Goal: Navigation & Orientation: Find specific page/section

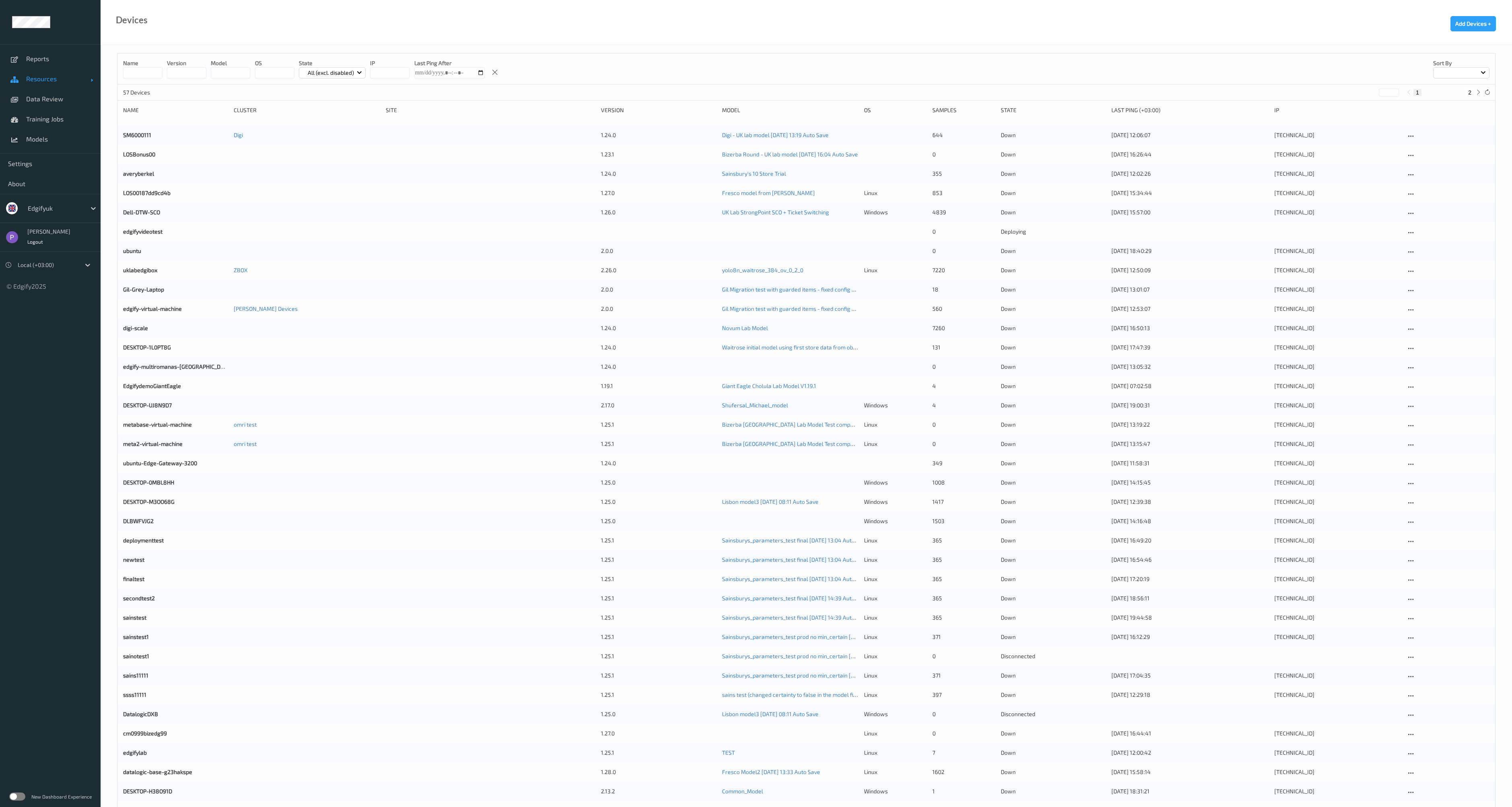
click at [60, 77] on span "Resources" at bounding box center [59, 79] width 65 height 8
click at [77, 487] on ul "Reports Resources Devices Clusters Sites Data Review Training Jobs Models Setti…" at bounding box center [50, 404] width 101 height 807
click at [24, 793] on label at bounding box center [17, 796] width 16 height 8
click at [20, 798] on label at bounding box center [17, 796] width 16 height 8
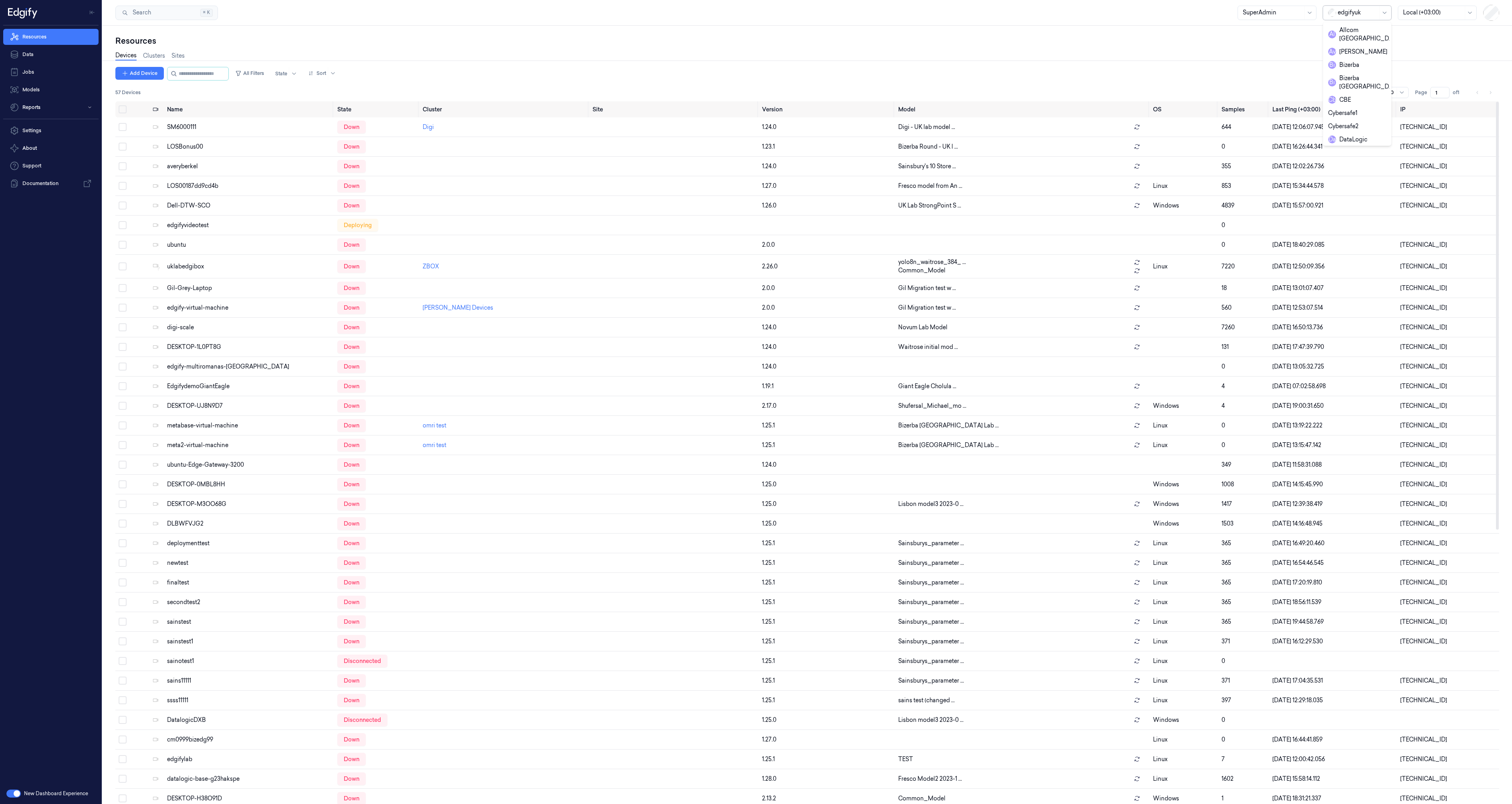
click at [1382, 9] on div at bounding box center [1384, 13] width 10 height 13
click at [1360, 10] on div at bounding box center [1358, 12] width 40 height 8
click at [144, 54] on link "Clusters" at bounding box center [153, 56] width 22 height 9
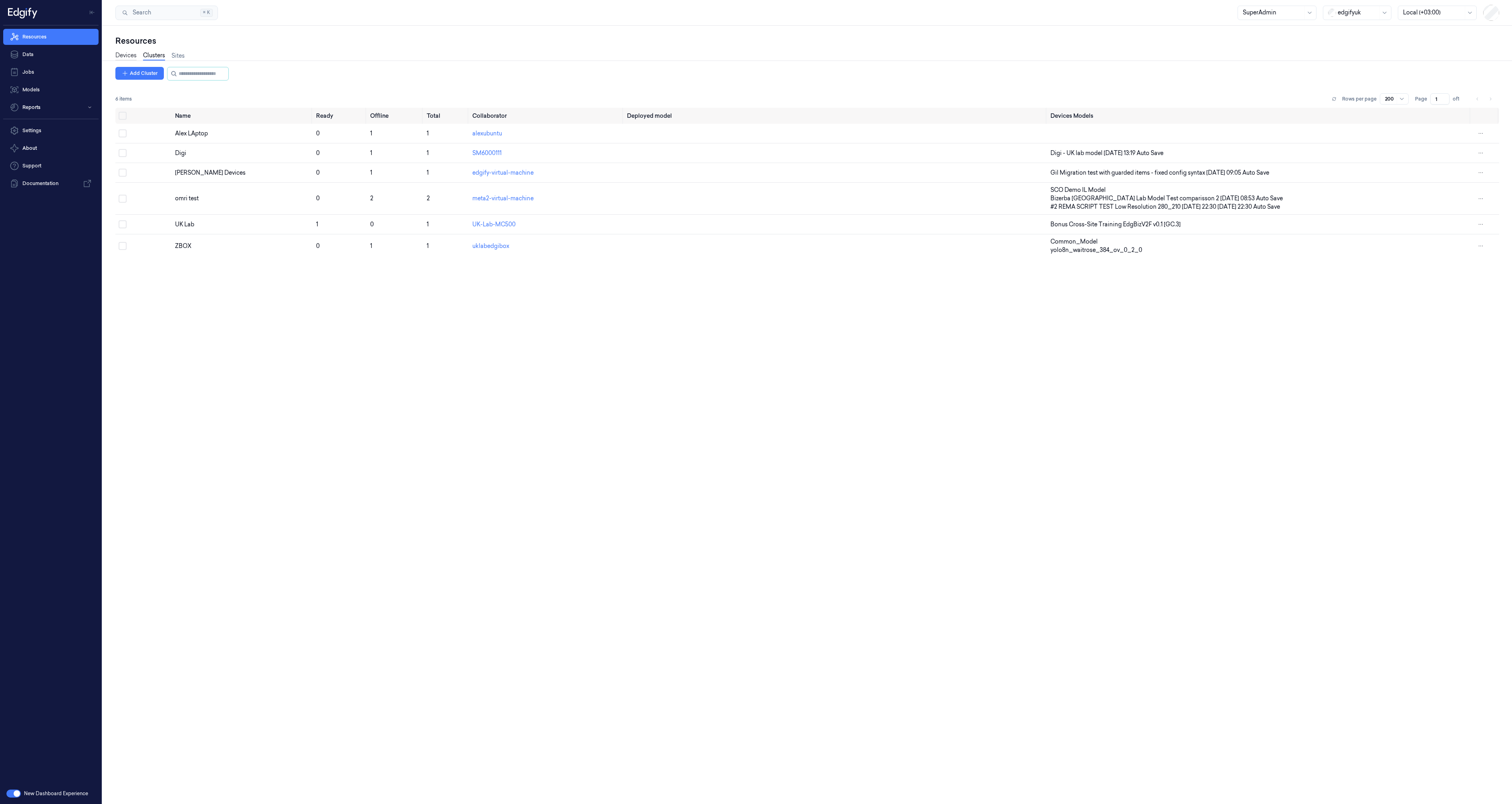
click at [136, 56] on link "Devices" at bounding box center [126, 56] width 21 height 9
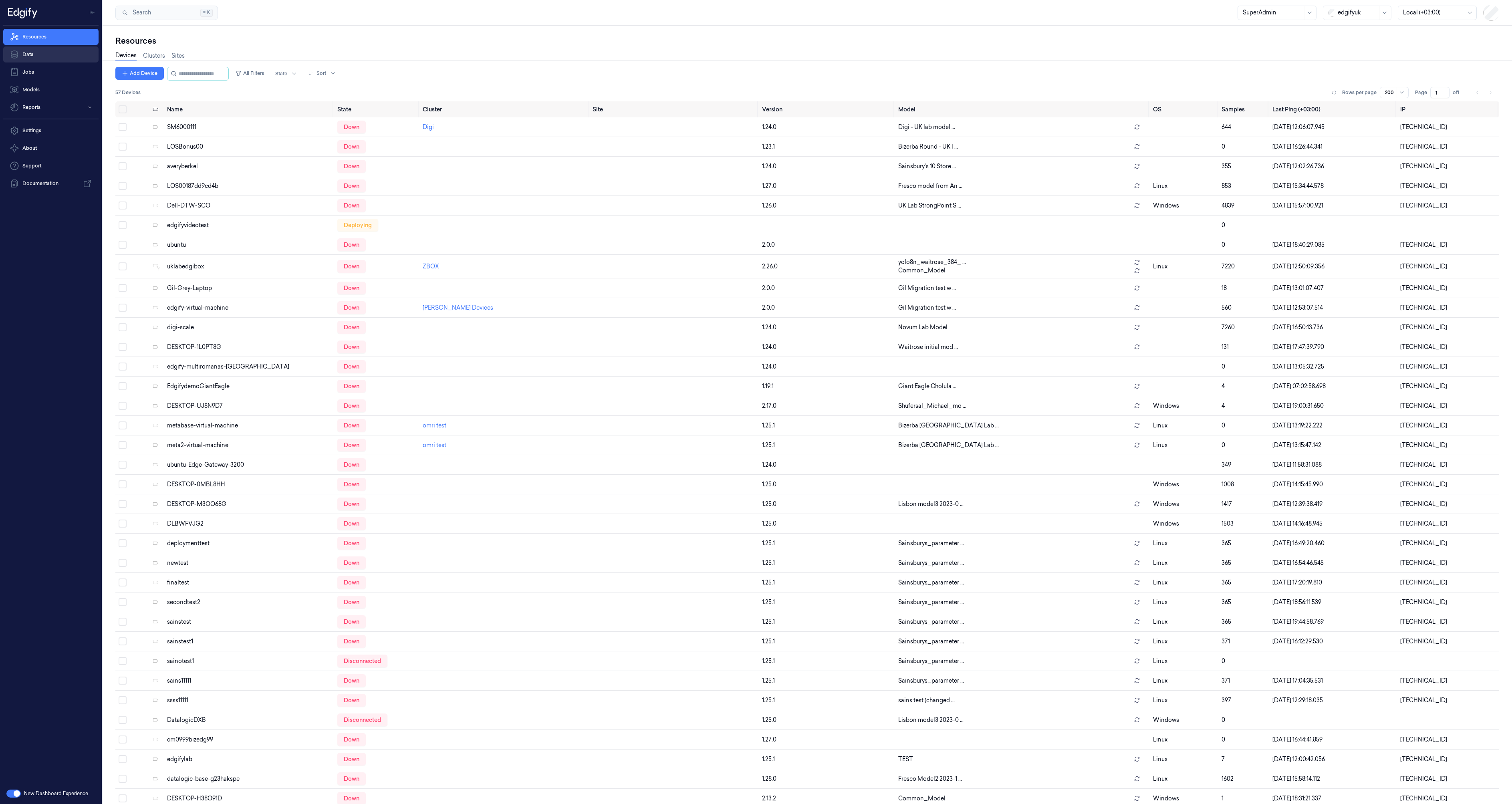
click at [37, 55] on link "Data" at bounding box center [50, 54] width 95 height 16
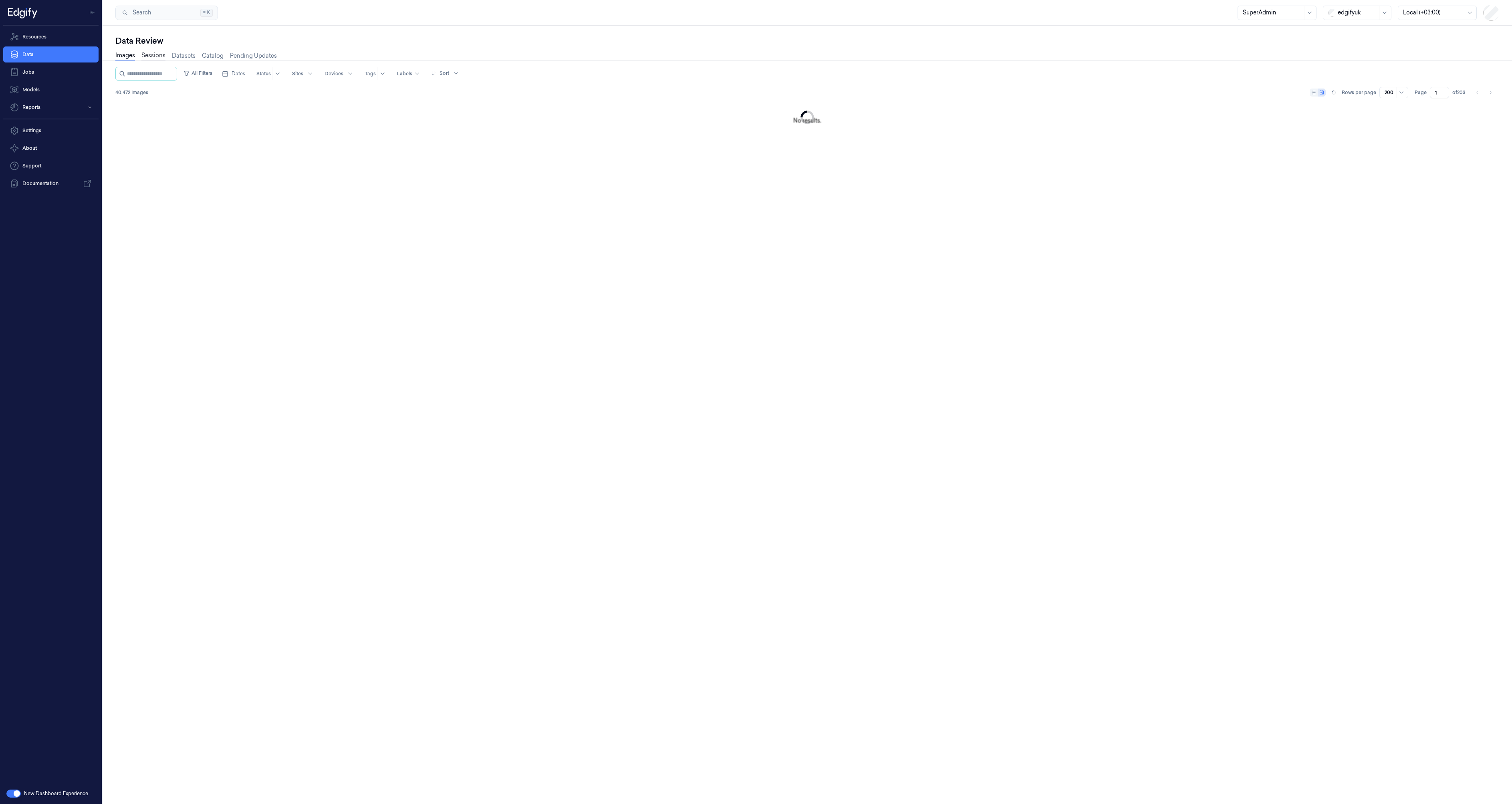
click at [151, 56] on link "Sessions" at bounding box center [153, 56] width 24 height 9
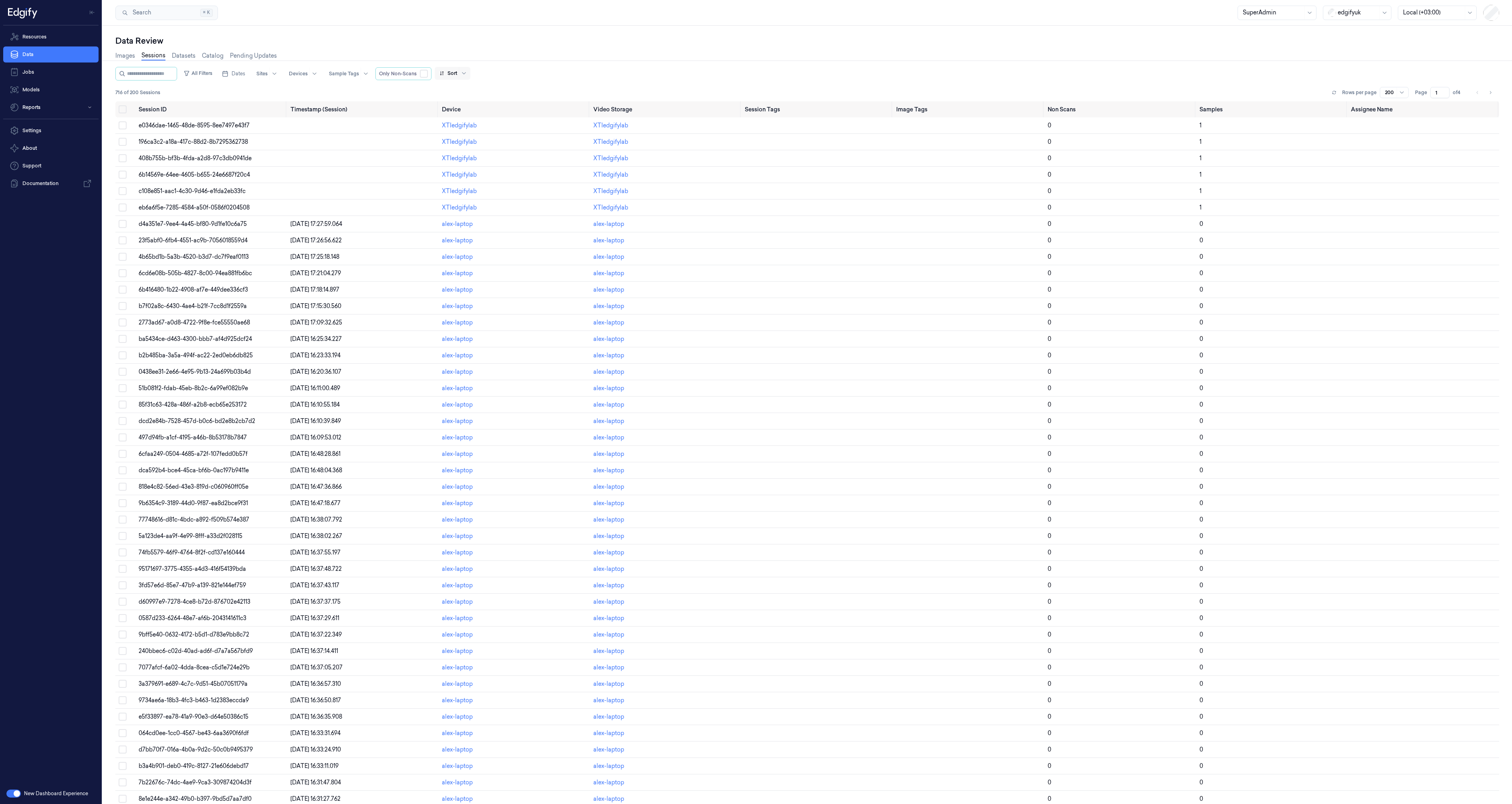
click at [469, 70] on div at bounding box center [463, 73] width 10 height 13
click at [520, 35] on div "Data Review Images Sessions Datasets Catalog Pending Updates All Filters Dates …" at bounding box center [807, 415] width 1409 height 779
